Goal: Information Seeking & Learning: Learn about a topic

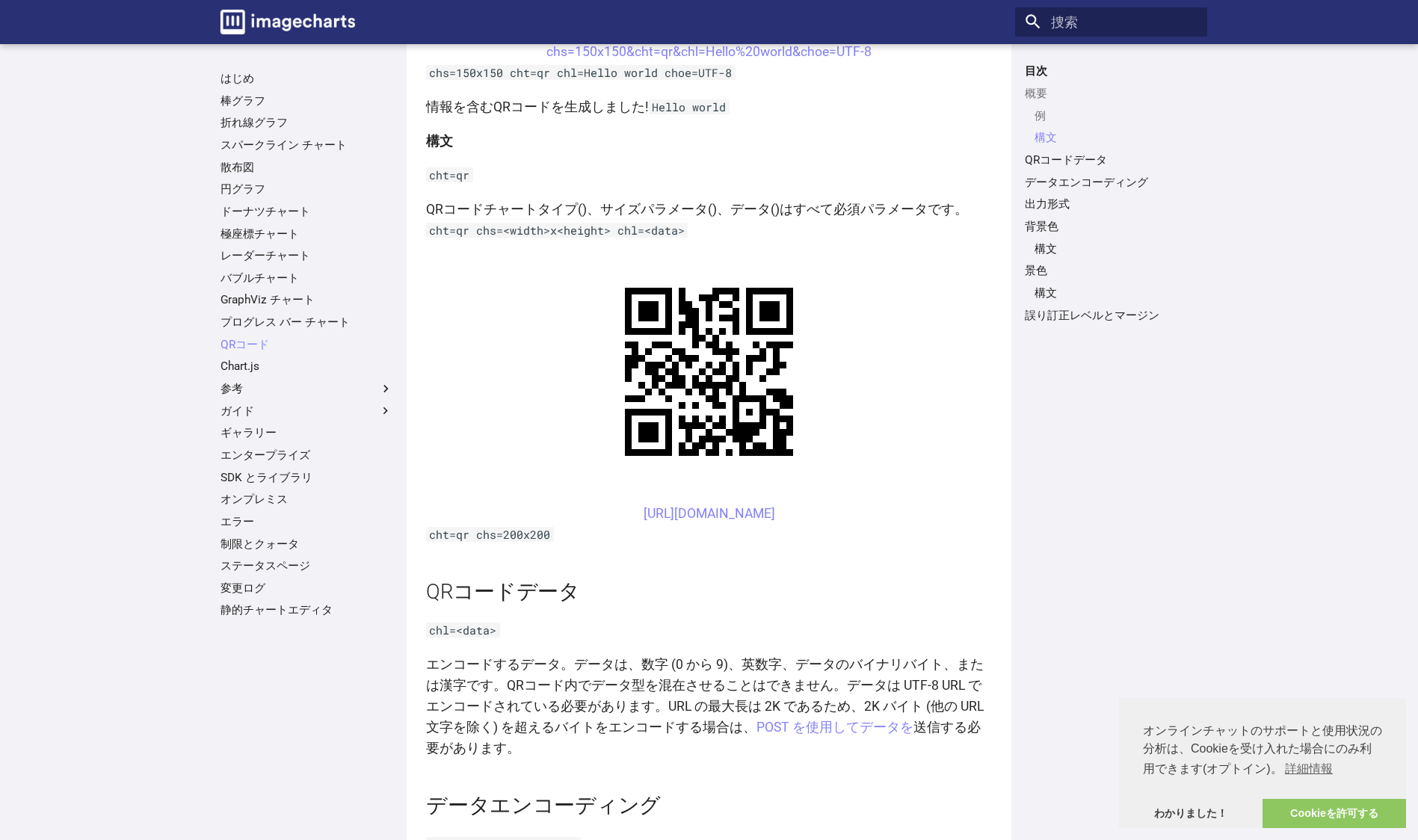
scroll to position [1271, 0]
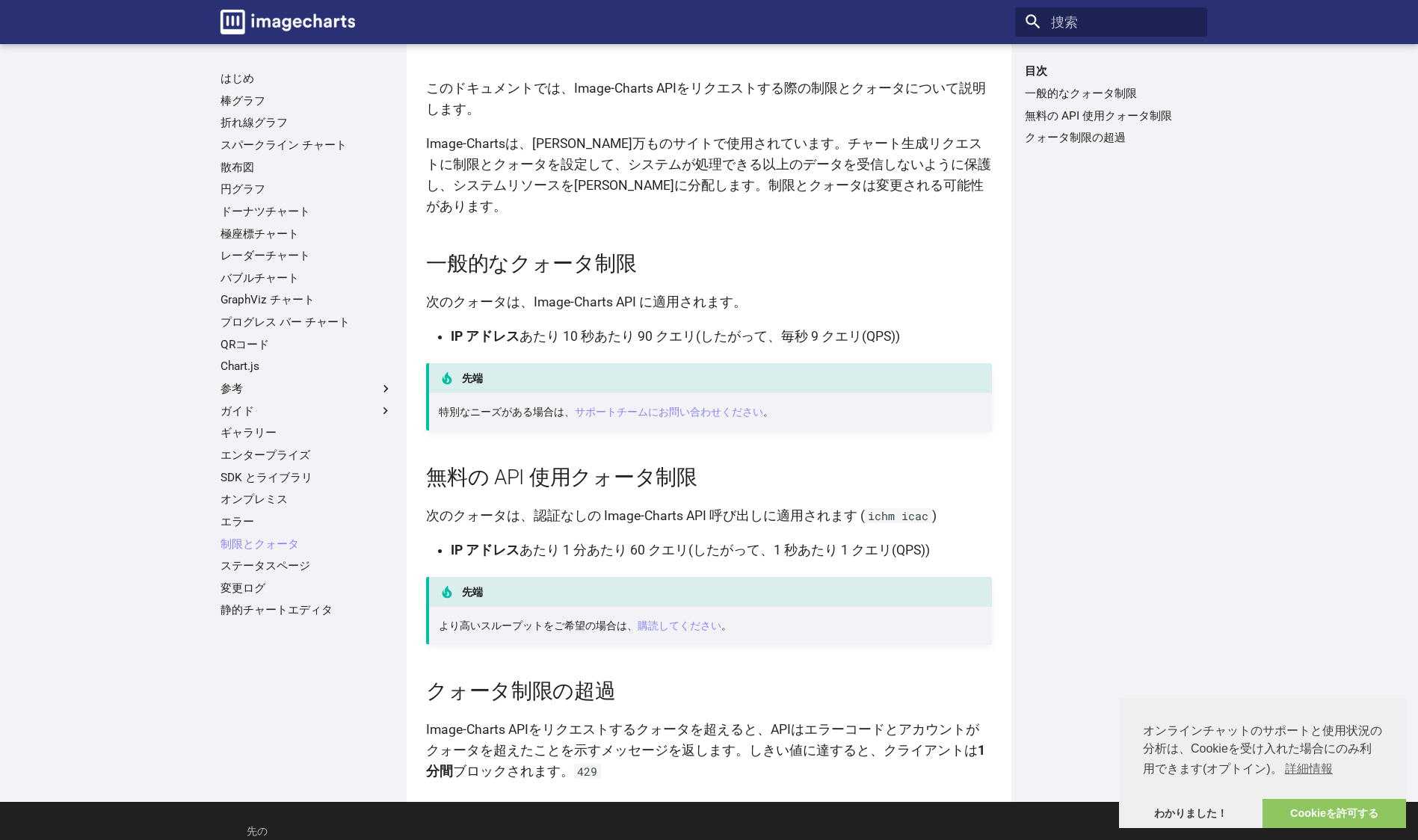
scroll to position [144, 0]
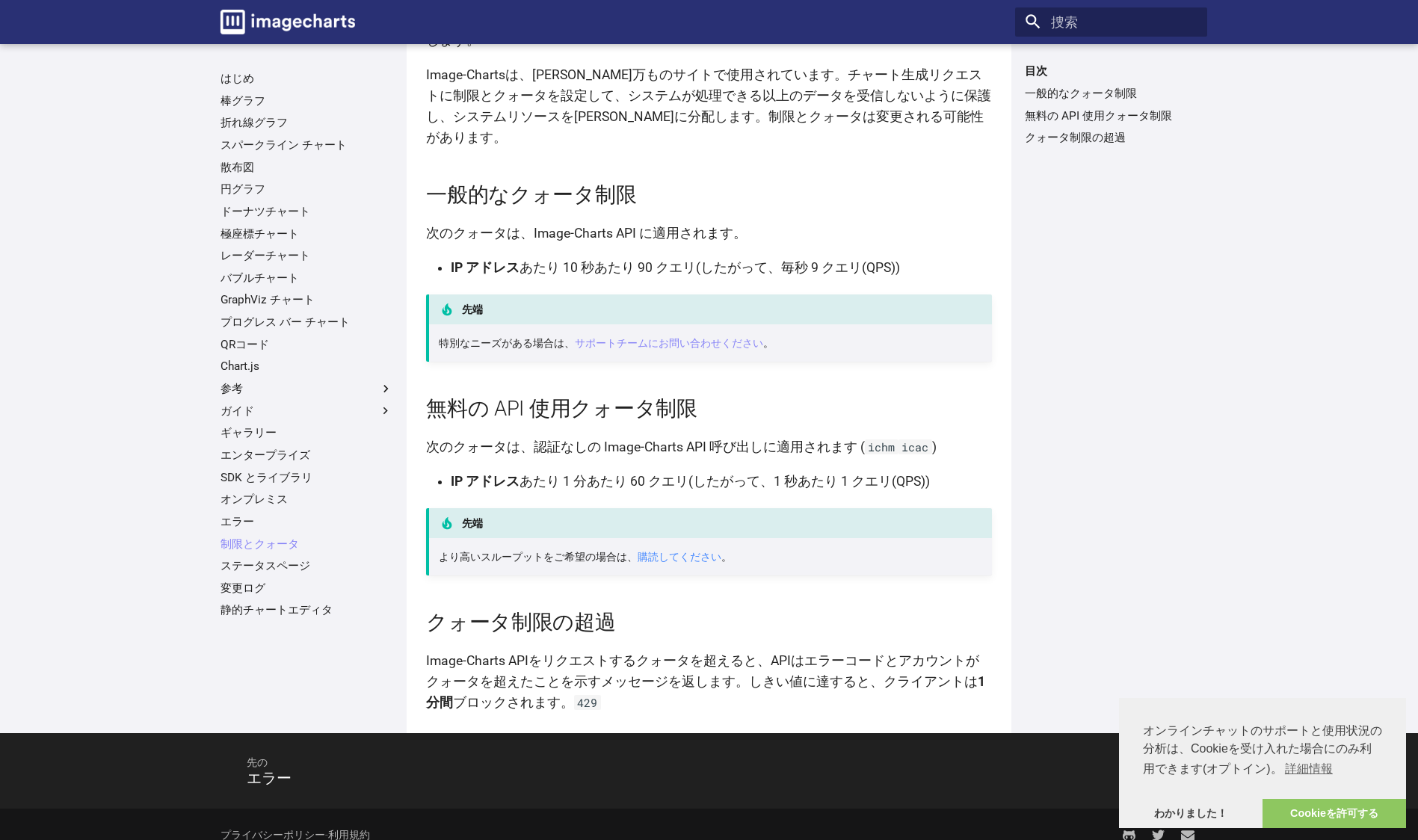
click at [663, 551] on link "購読してください" at bounding box center [680, 556] width 83 height 12
